Goal: Task Accomplishment & Management: Use online tool/utility

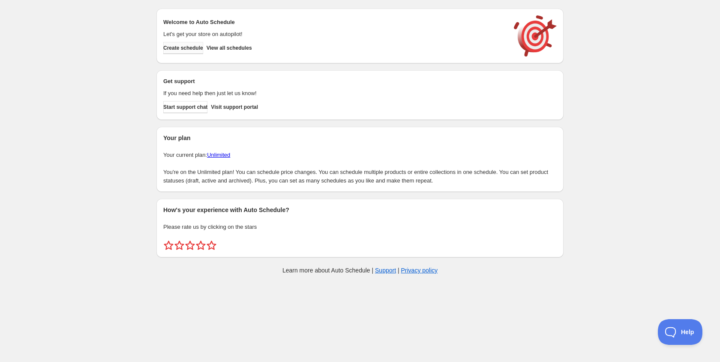
click at [203, 48] on button "Create schedule" at bounding box center [183, 48] width 40 height 12
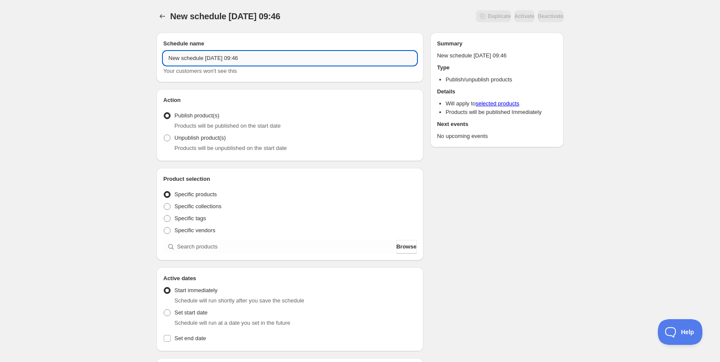
click at [223, 63] on input "New schedule [DATE] 09:46" at bounding box center [289, 58] width 253 height 14
type input "N"
type input "e"
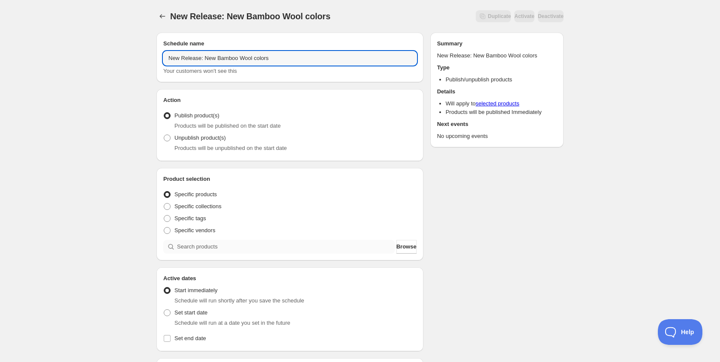
type input "New Release: New Bamboo Wool colors"
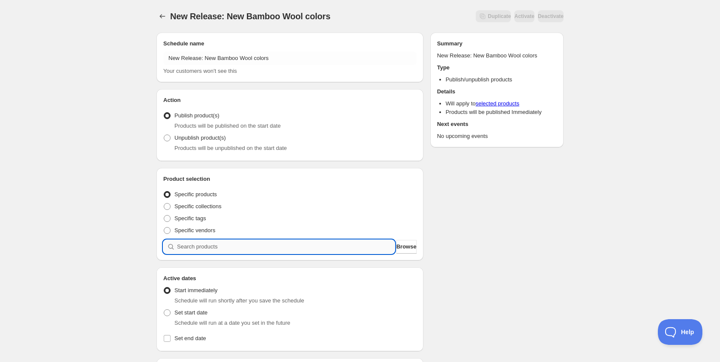
click at [214, 245] on input "search" at bounding box center [286, 247] width 218 height 14
type input "s"
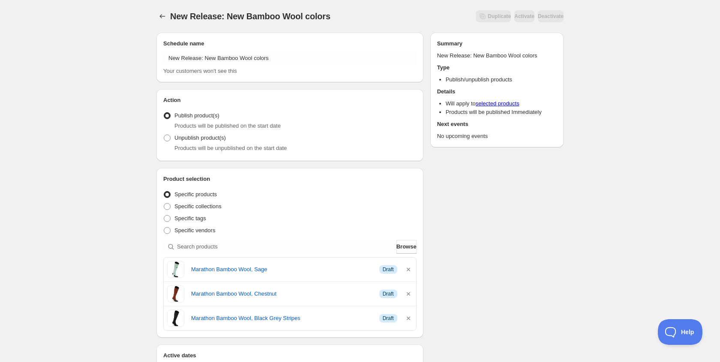
click at [108, 223] on div "New Release: New Bamboo Wool colors . This page is ready New Release: New Bambo…" at bounding box center [360, 365] width 720 height 731
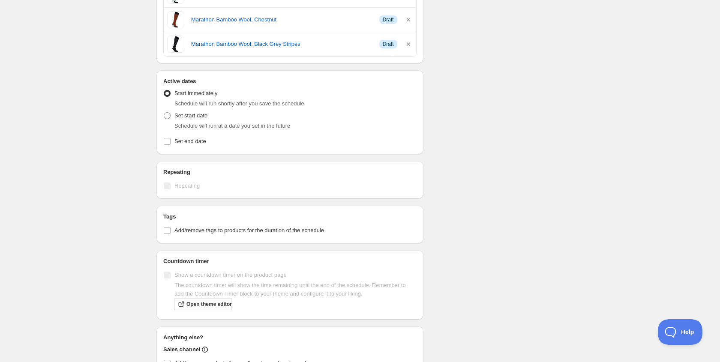
scroll to position [291, 0]
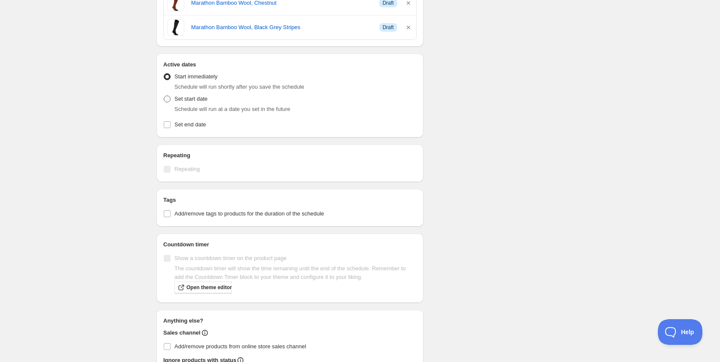
click at [191, 103] on label "Set start date" at bounding box center [185, 99] width 44 height 12
click at [164, 96] on input "Set start date" at bounding box center [164, 96] width 0 height 0
radio input "true"
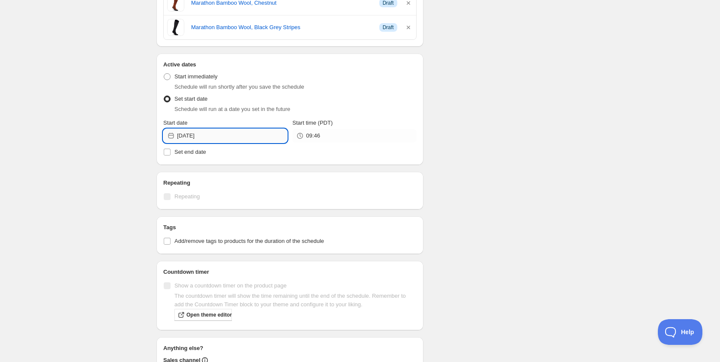
click at [230, 138] on input "[DATE]" at bounding box center [232, 136] width 110 height 14
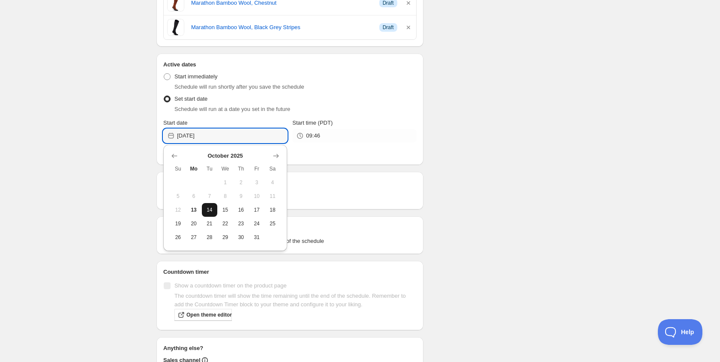
click at [211, 207] on span "14" at bounding box center [209, 210] width 9 height 7
type input "[DATE]"
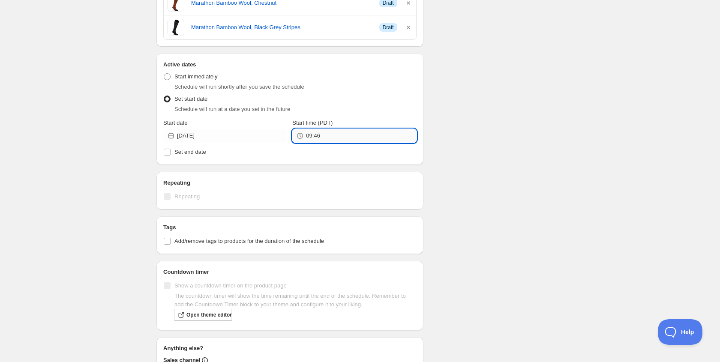
click at [323, 136] on input "09:46" at bounding box center [361, 136] width 110 height 14
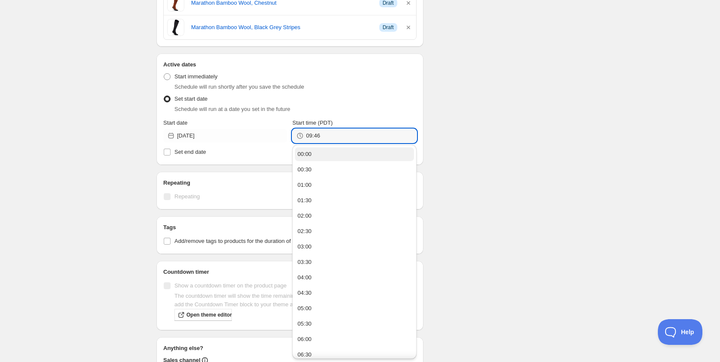
click at [319, 159] on button "00:00" at bounding box center [354, 155] width 119 height 14
type input "00:00"
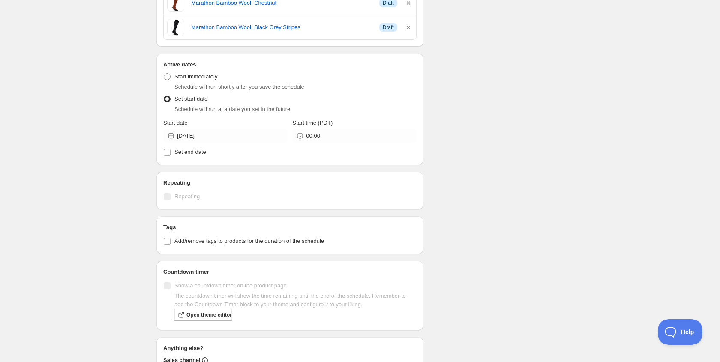
drag, startPoint x: 453, startPoint y: 151, endPoint x: 447, endPoint y: 146, distance: 8.0
click at [453, 151] on div "Schedule name New Release: New Bamboo Wool colors Your customers won't see this…" at bounding box center [357, 92] width 414 height 715
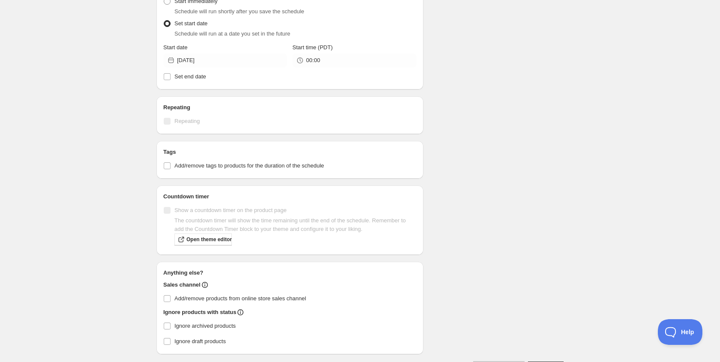
scroll to position [372, 0]
